Goal: Complete application form

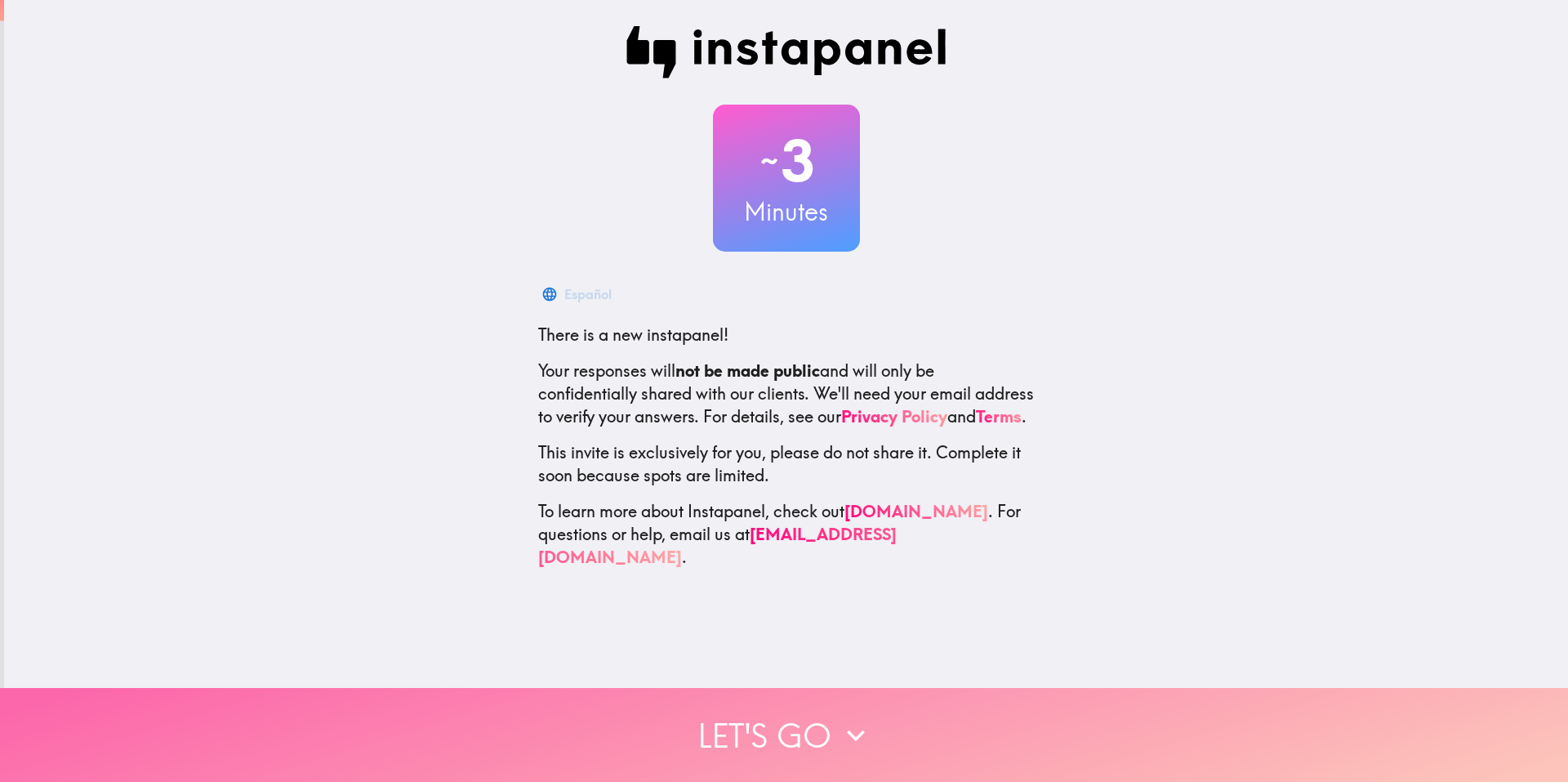
click at [764, 708] on button "Let's go" at bounding box center [784, 735] width 1568 height 94
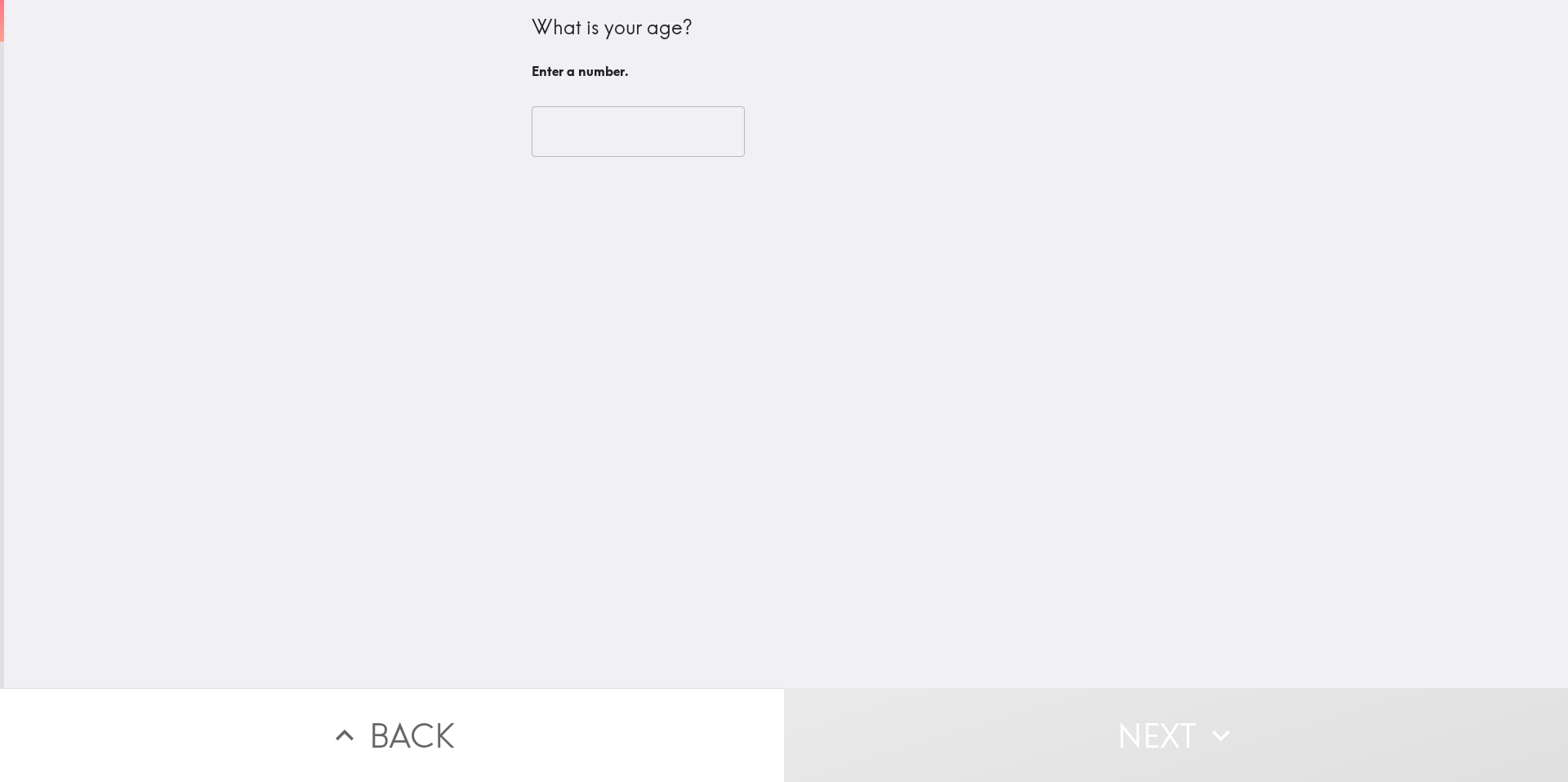
click at [588, 134] on input "number" at bounding box center [638, 132] width 213 height 51
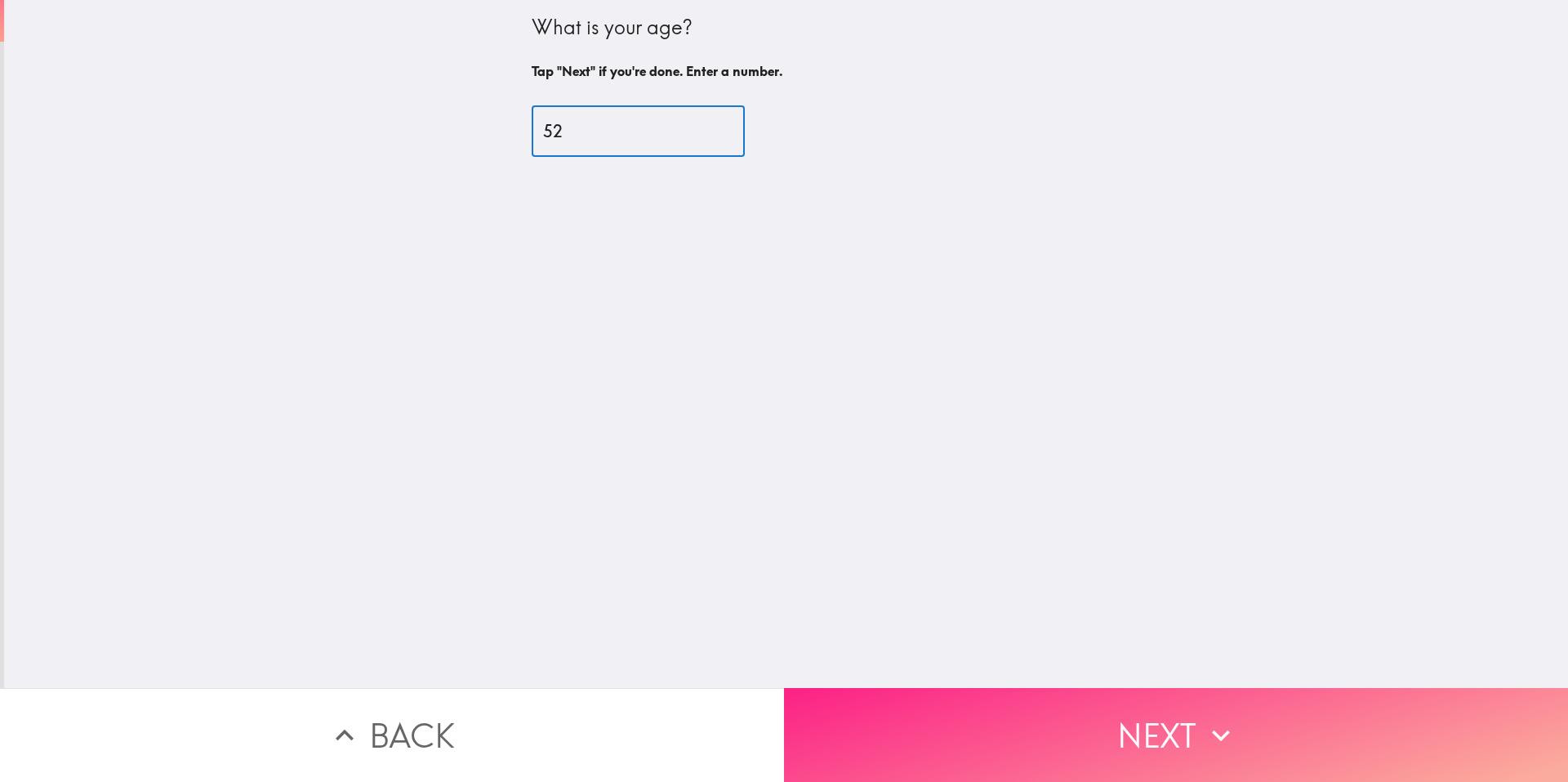
type input "52"
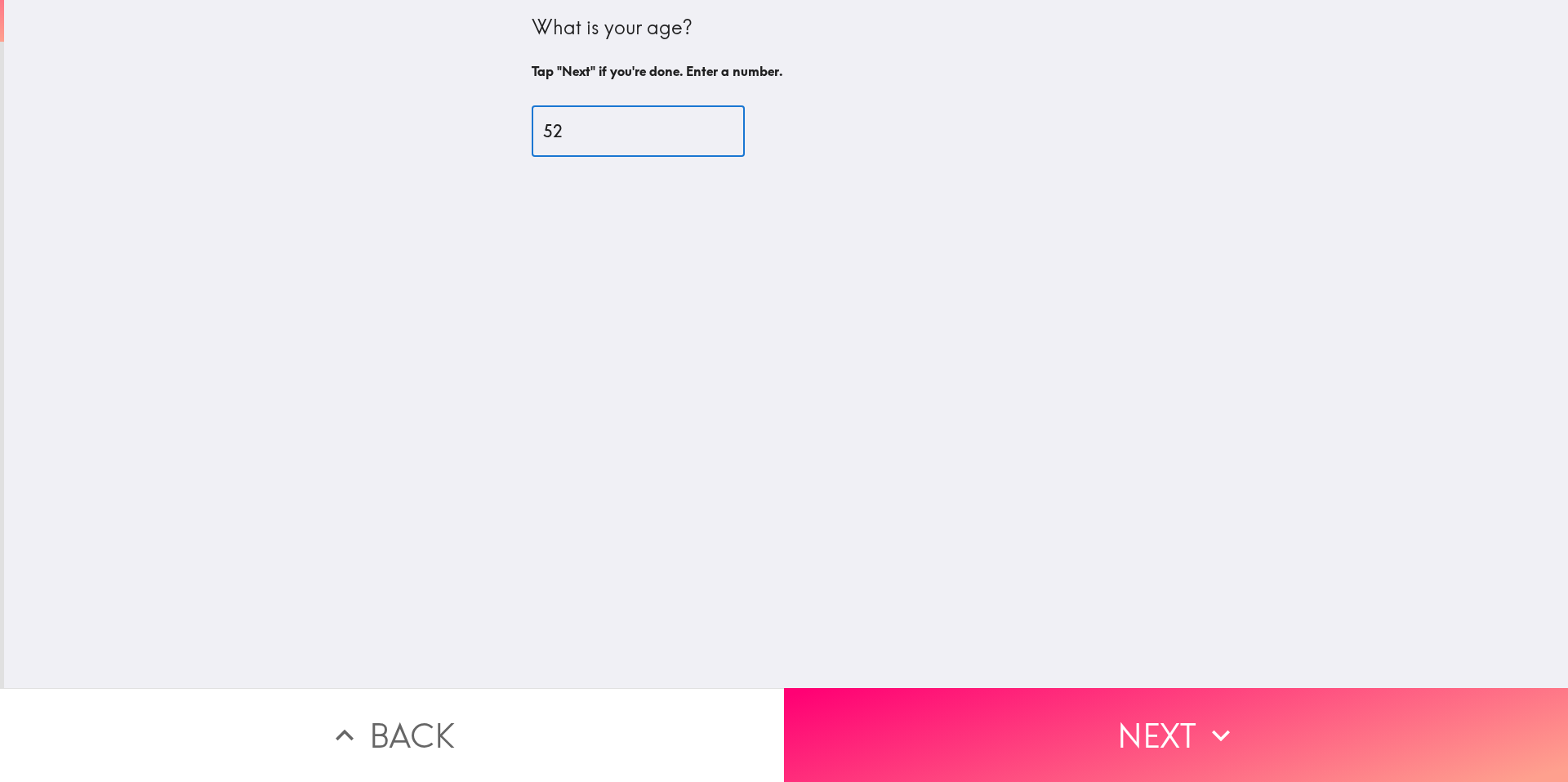
click at [1225, 701] on button "Next" at bounding box center [1176, 735] width 784 height 94
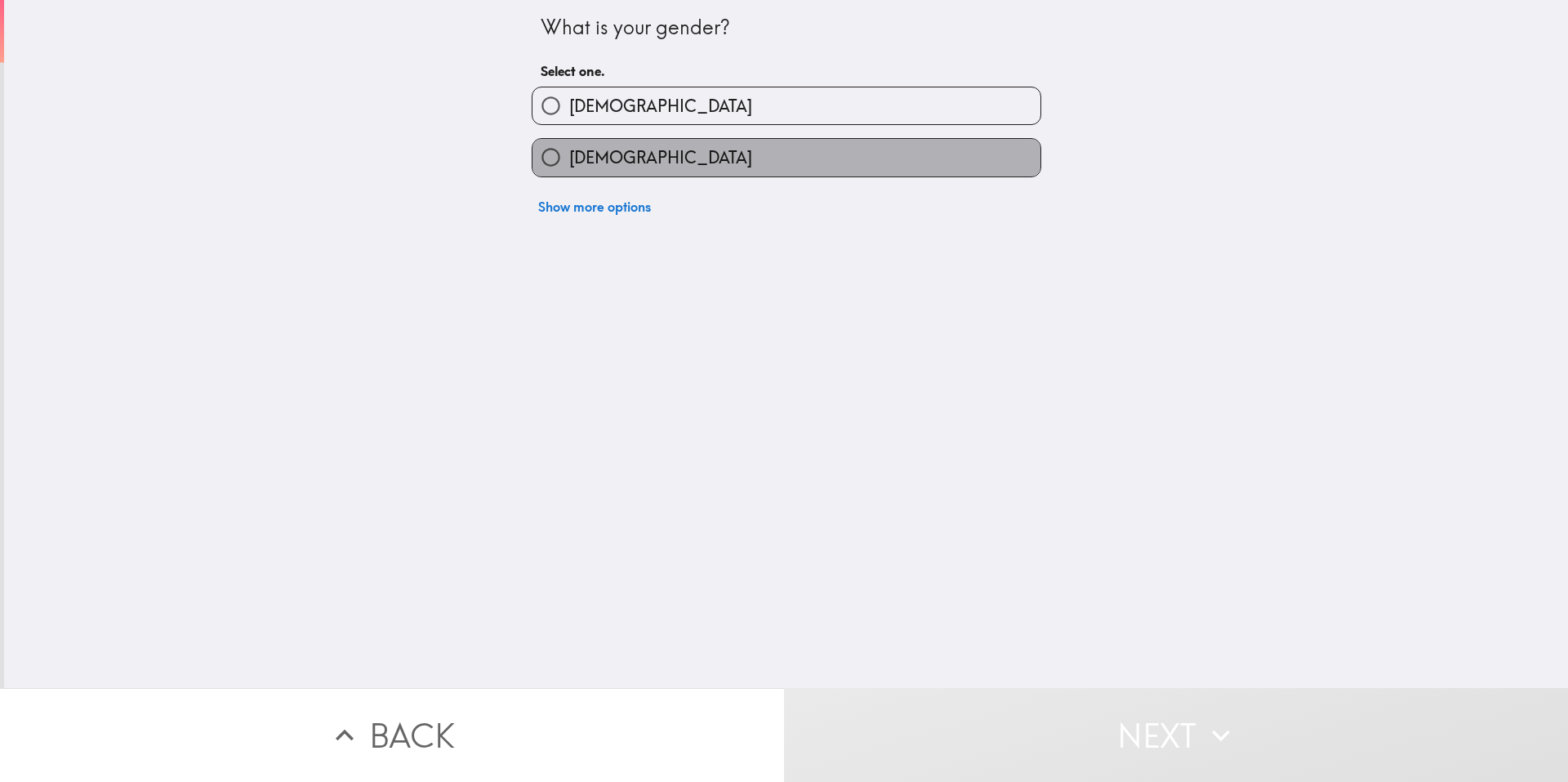
click at [745, 168] on label "[DEMOGRAPHIC_DATA]" at bounding box center [786, 157] width 508 height 37
click at [570, 168] on input "[DEMOGRAPHIC_DATA]" at bounding box center [551, 157] width 37 height 37
radio input "true"
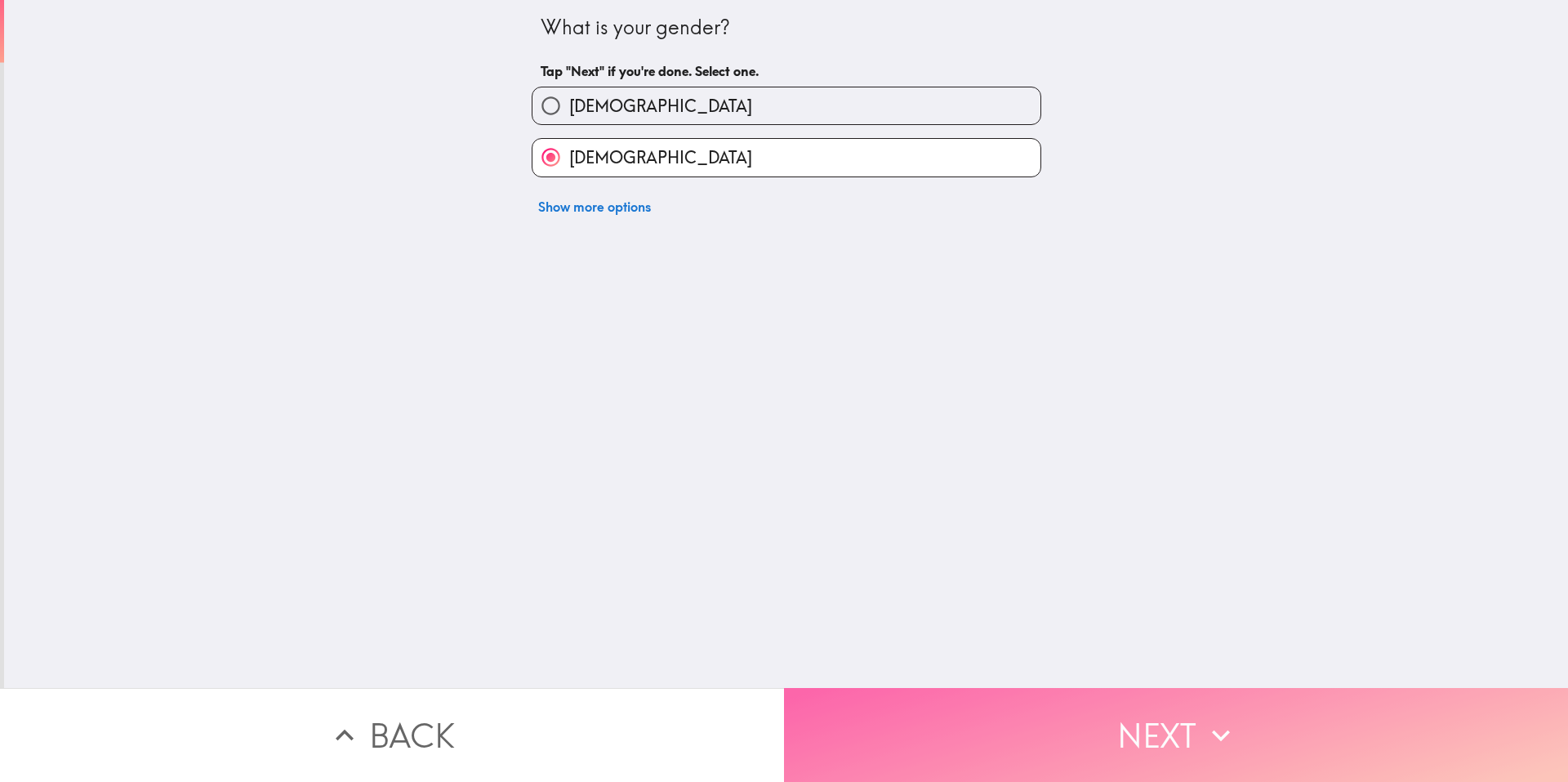
click at [998, 718] on button "Next" at bounding box center [1176, 735] width 784 height 94
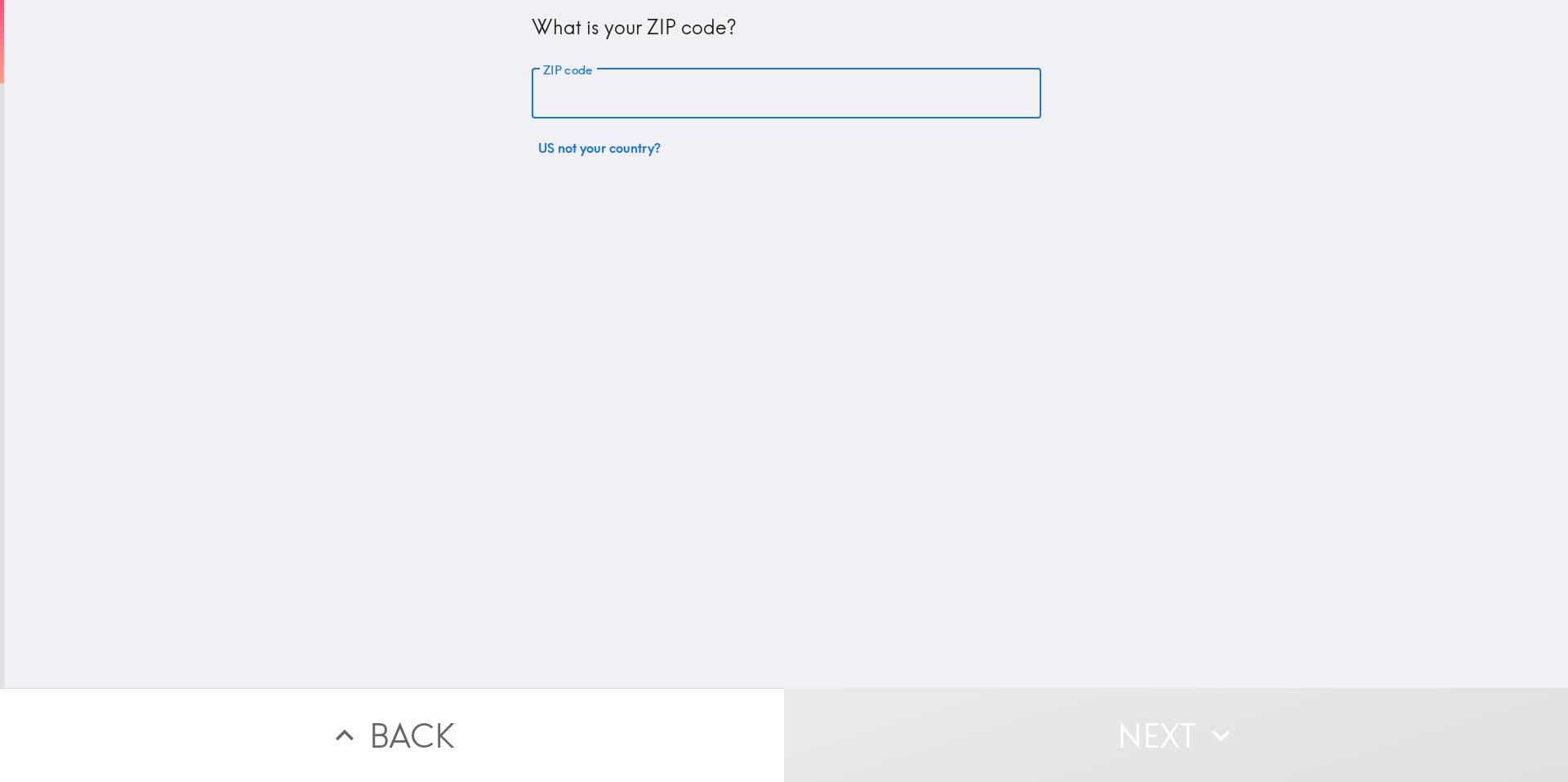
click at [676, 86] on input "ZIP code" at bounding box center [786, 94] width 510 height 51
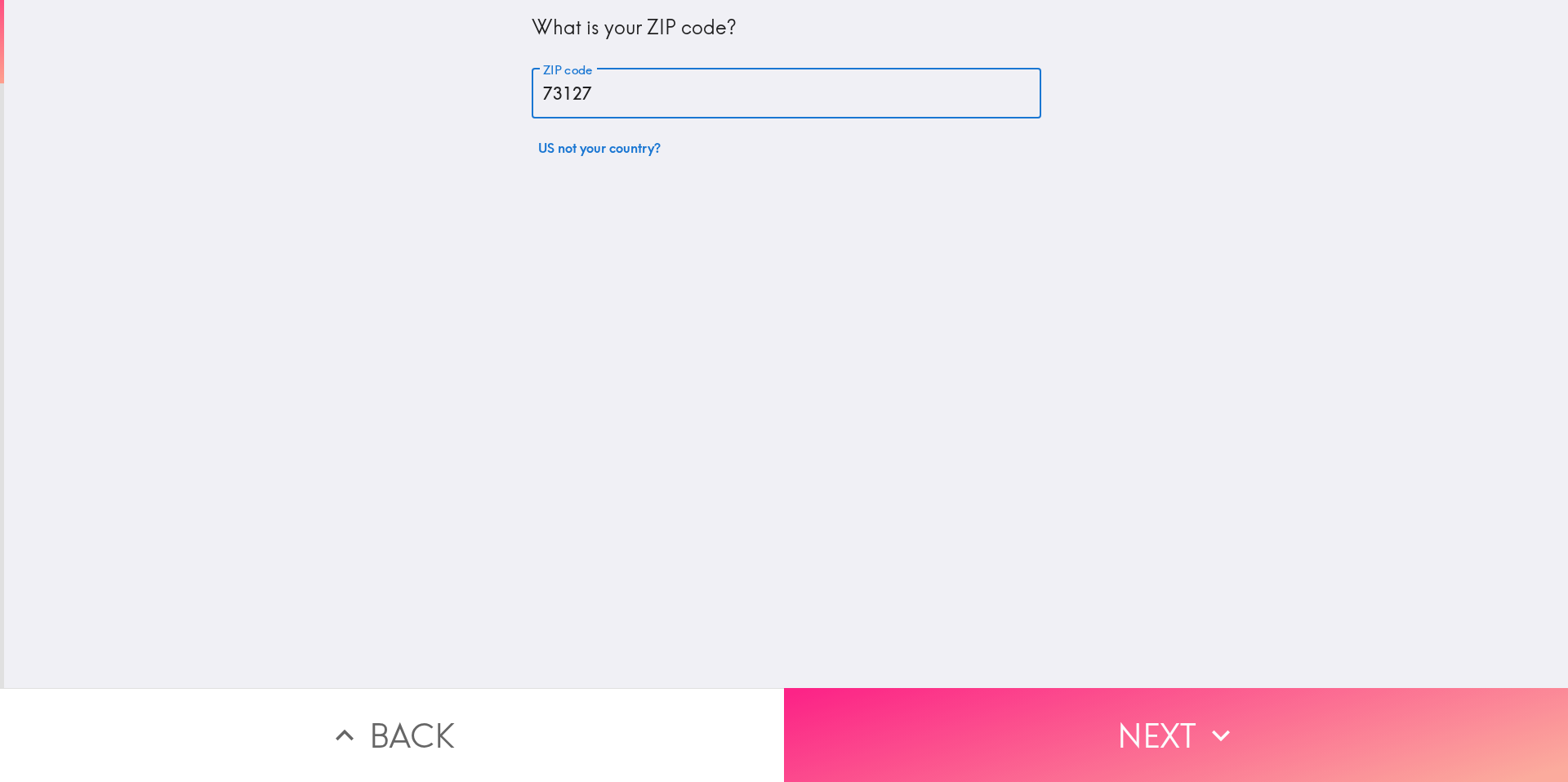
type input "73127"
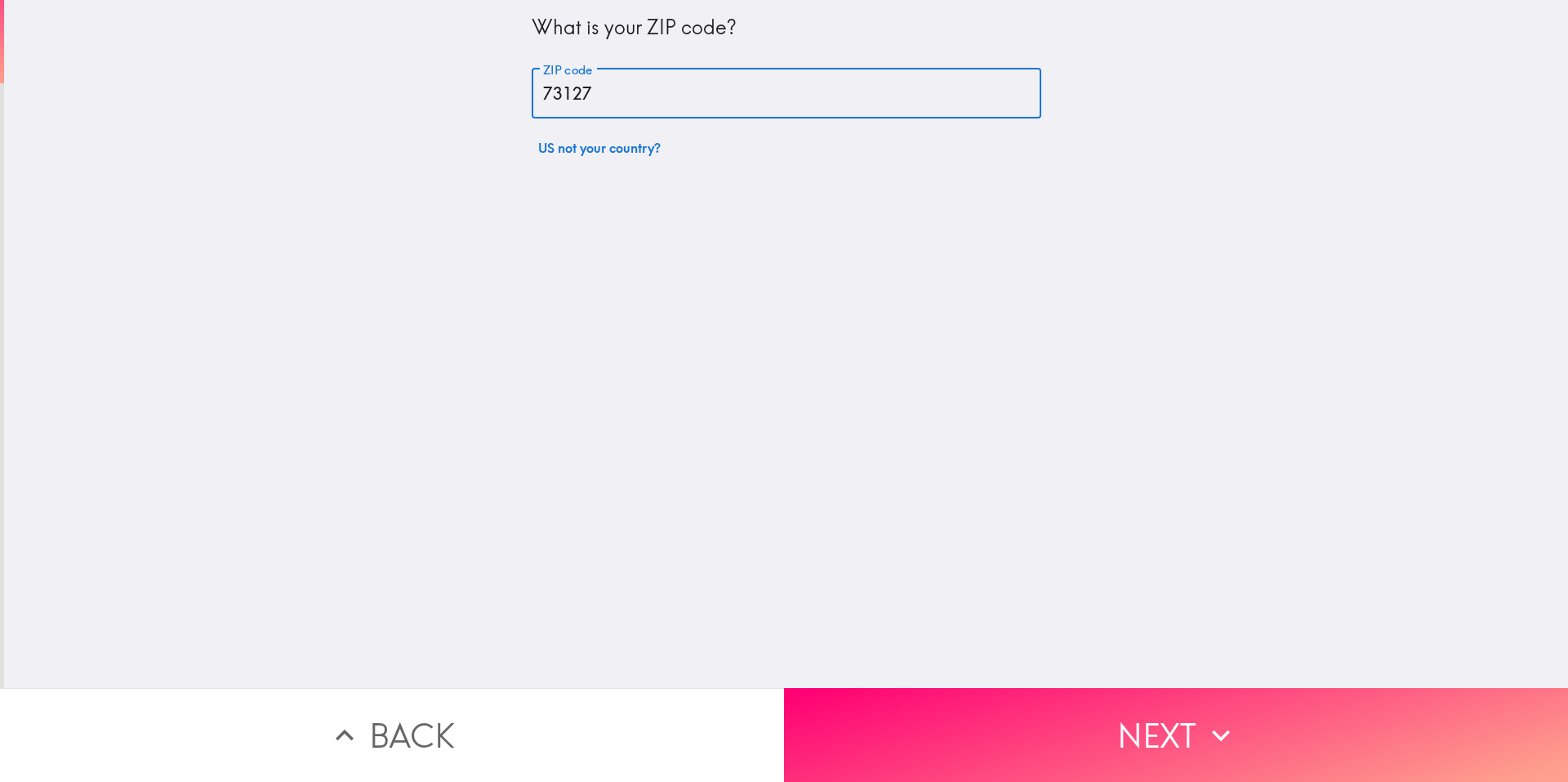
click at [940, 701] on button "Next" at bounding box center [1176, 735] width 784 height 94
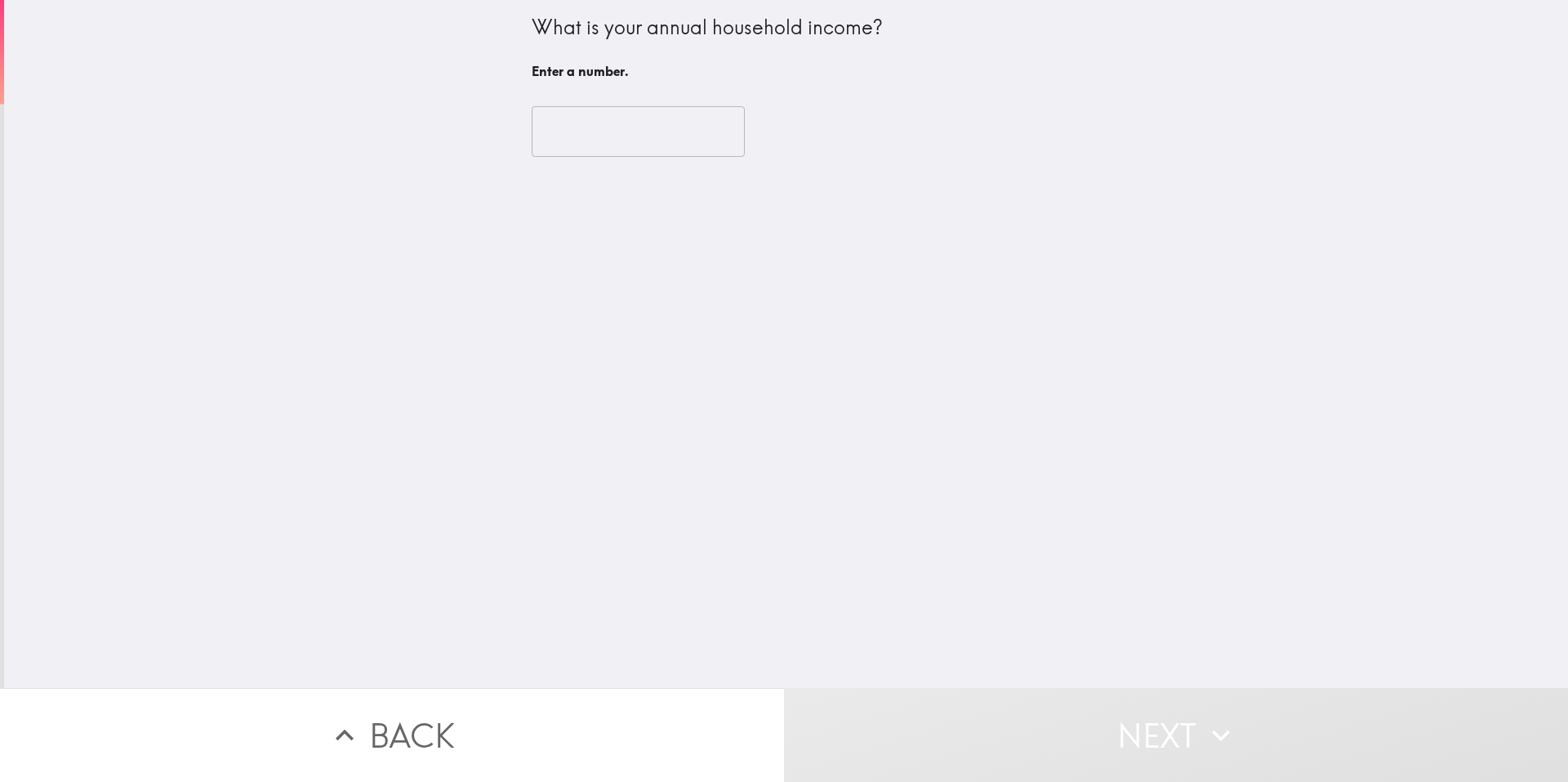
click at [589, 113] on input "number" at bounding box center [638, 132] width 213 height 51
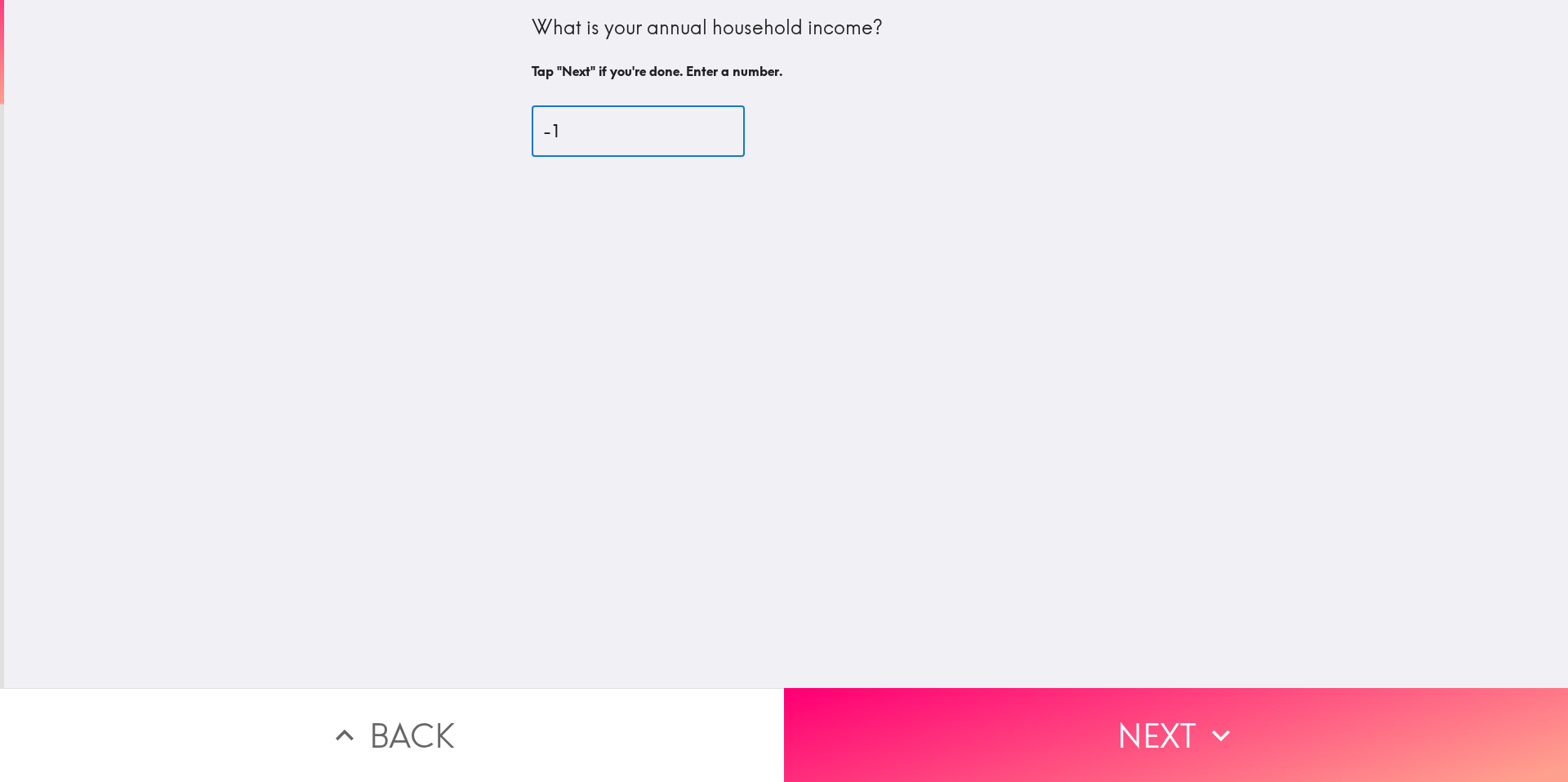
click at [701, 137] on input "-1" at bounding box center [638, 132] width 213 height 51
click at [701, 137] on input "-2" at bounding box center [638, 132] width 213 height 51
click at [701, 137] on input "-11" at bounding box center [638, 132] width 213 height 51
type input "-1"
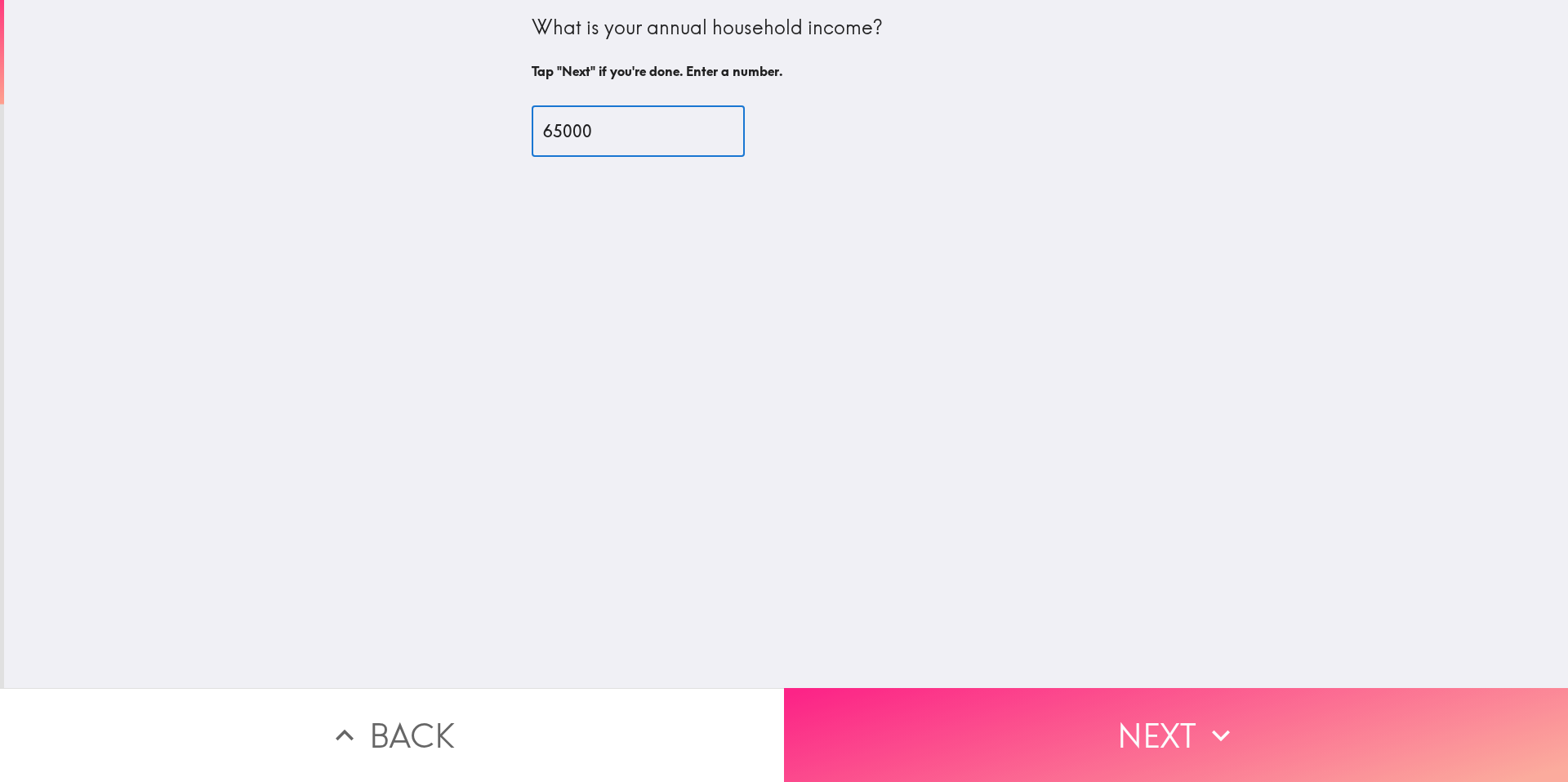
type input "65000"
click at [936, 731] on button "Next" at bounding box center [1176, 735] width 784 height 94
